Goal: Task Accomplishment & Management: Use online tool/utility

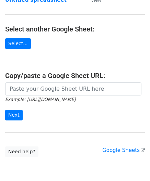
scroll to position [69, 0]
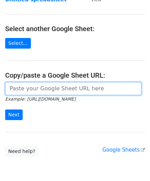
click at [33, 89] on input "url" at bounding box center [73, 88] width 136 height 13
paste input "[URL][DOMAIN_NAME]"
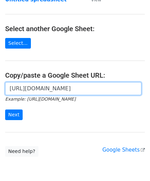
scroll to position [0, 139]
type input "[URL][DOMAIN_NAME]"
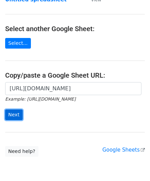
click at [12, 113] on input "Next" at bounding box center [13, 115] width 17 height 11
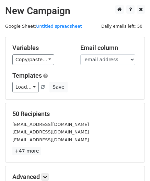
scroll to position [84, 0]
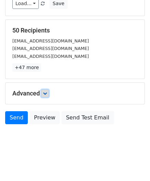
click at [45, 91] on icon at bounding box center [45, 93] width 4 height 4
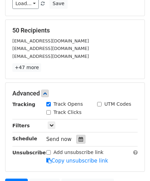
click at [78, 137] on icon at bounding box center [80, 139] width 4 height 5
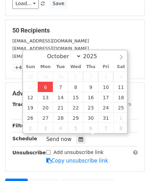
type input "[DATE] 12:00"
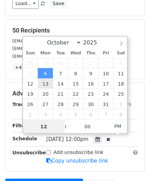
paste input "Hour"
type input "2"
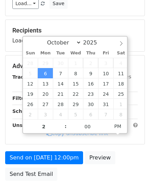
type input "[DATE] 14:00"
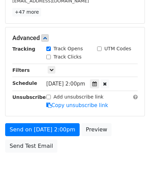
scroll to position [167, 0]
